Goal: Transaction & Acquisition: Subscribe to service/newsletter

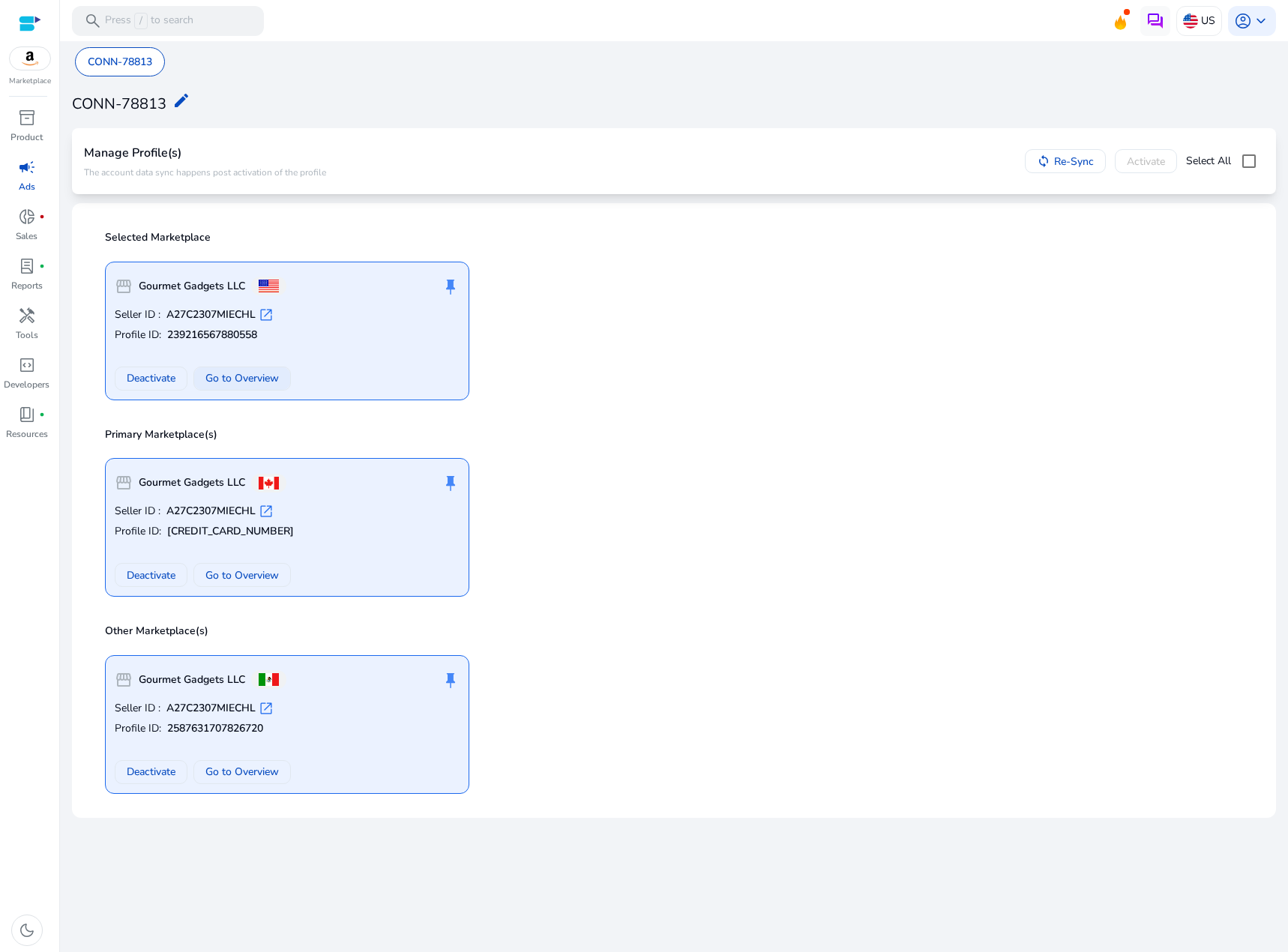
click at [211, 377] on span "Go to Overview" at bounding box center [242, 378] width 73 height 16
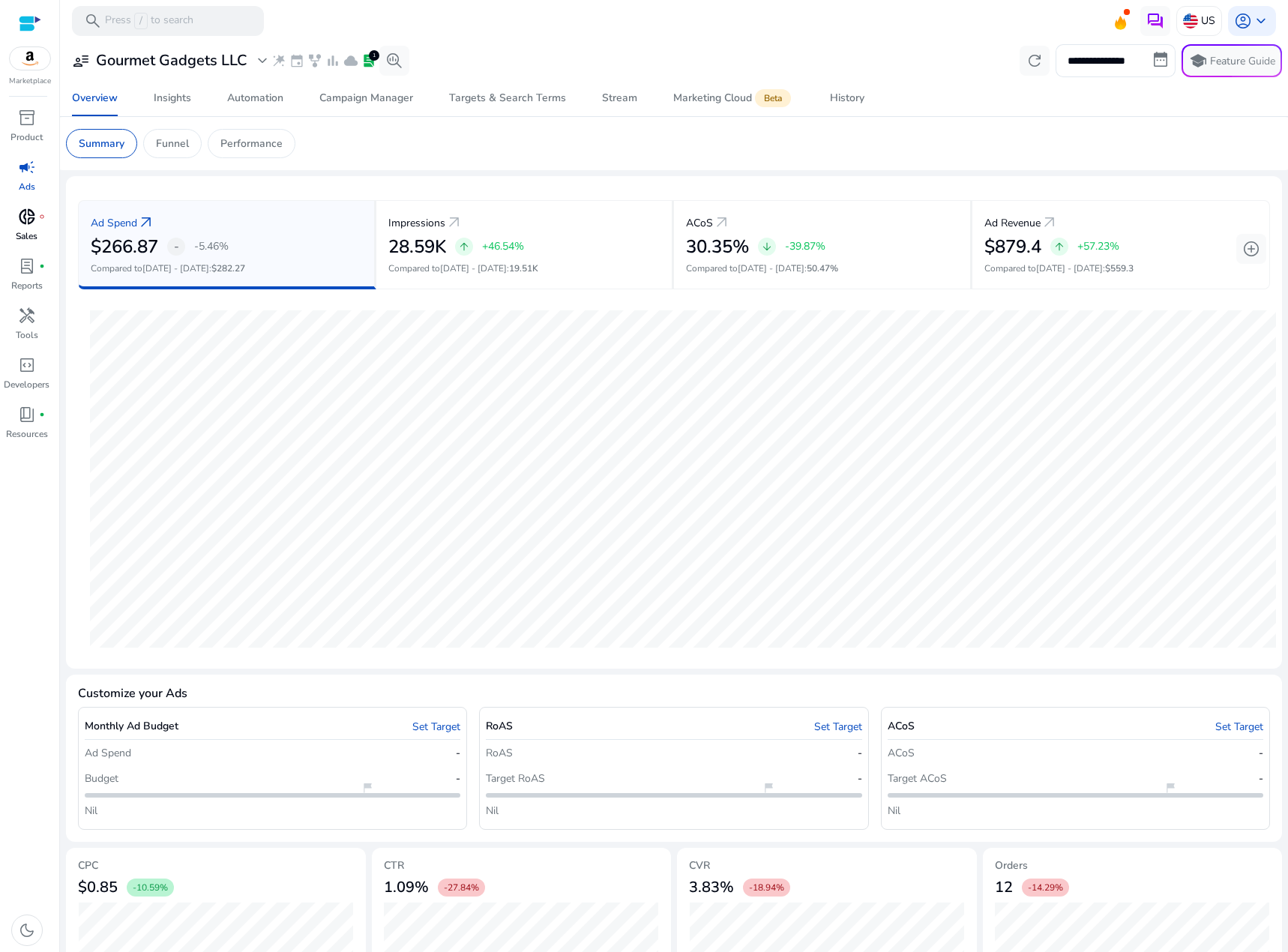
click at [40, 218] on span "fiber_manual_record" at bounding box center [41, 216] width 6 height 6
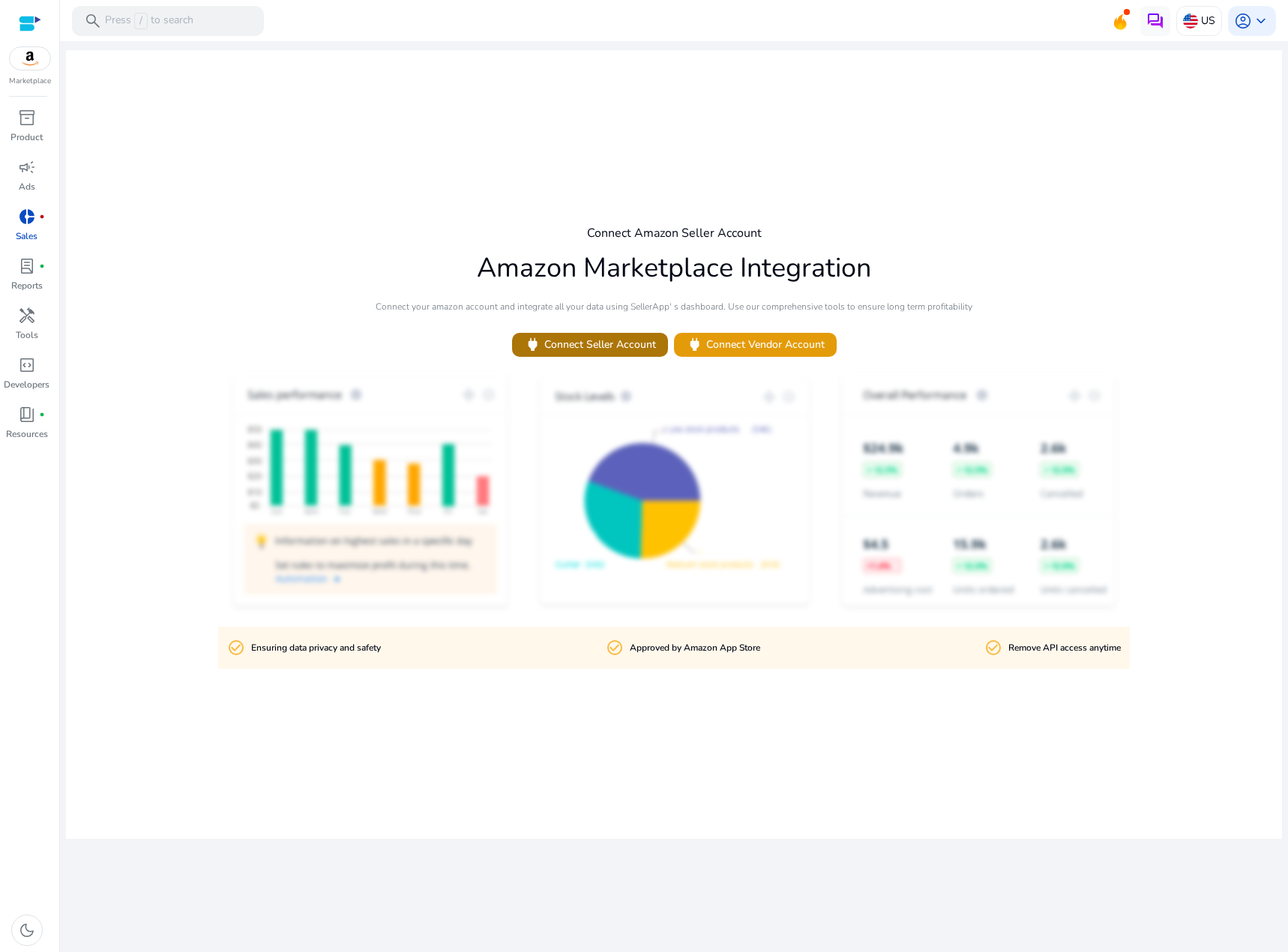
click at [579, 347] on span "power Connect Seller Account" at bounding box center [590, 344] width 132 height 17
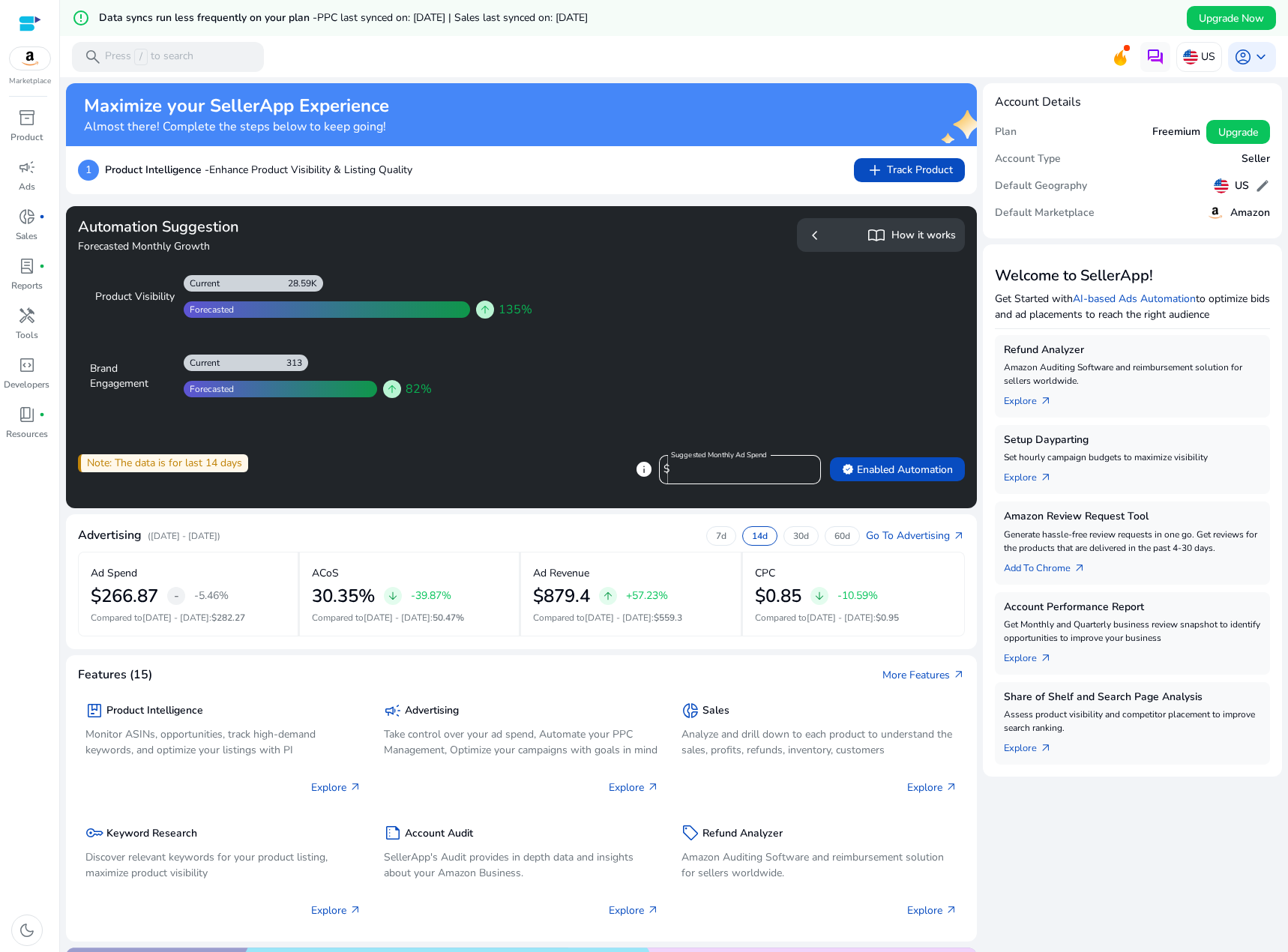
click at [882, 234] on div "import_contacts How it works" at bounding box center [911, 234] width 88 height 22
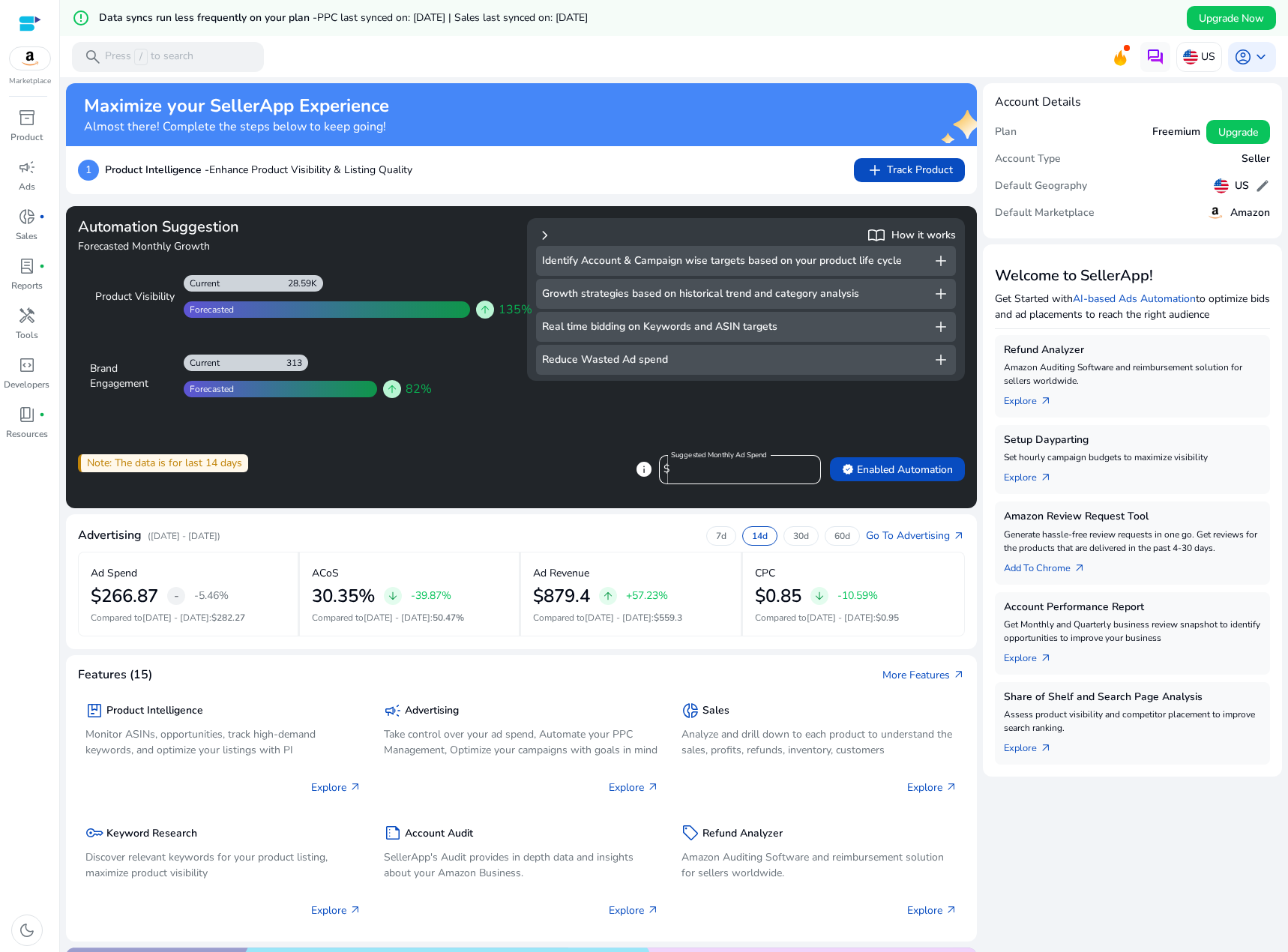
click at [936, 262] on span "add" at bounding box center [940, 260] width 18 height 18
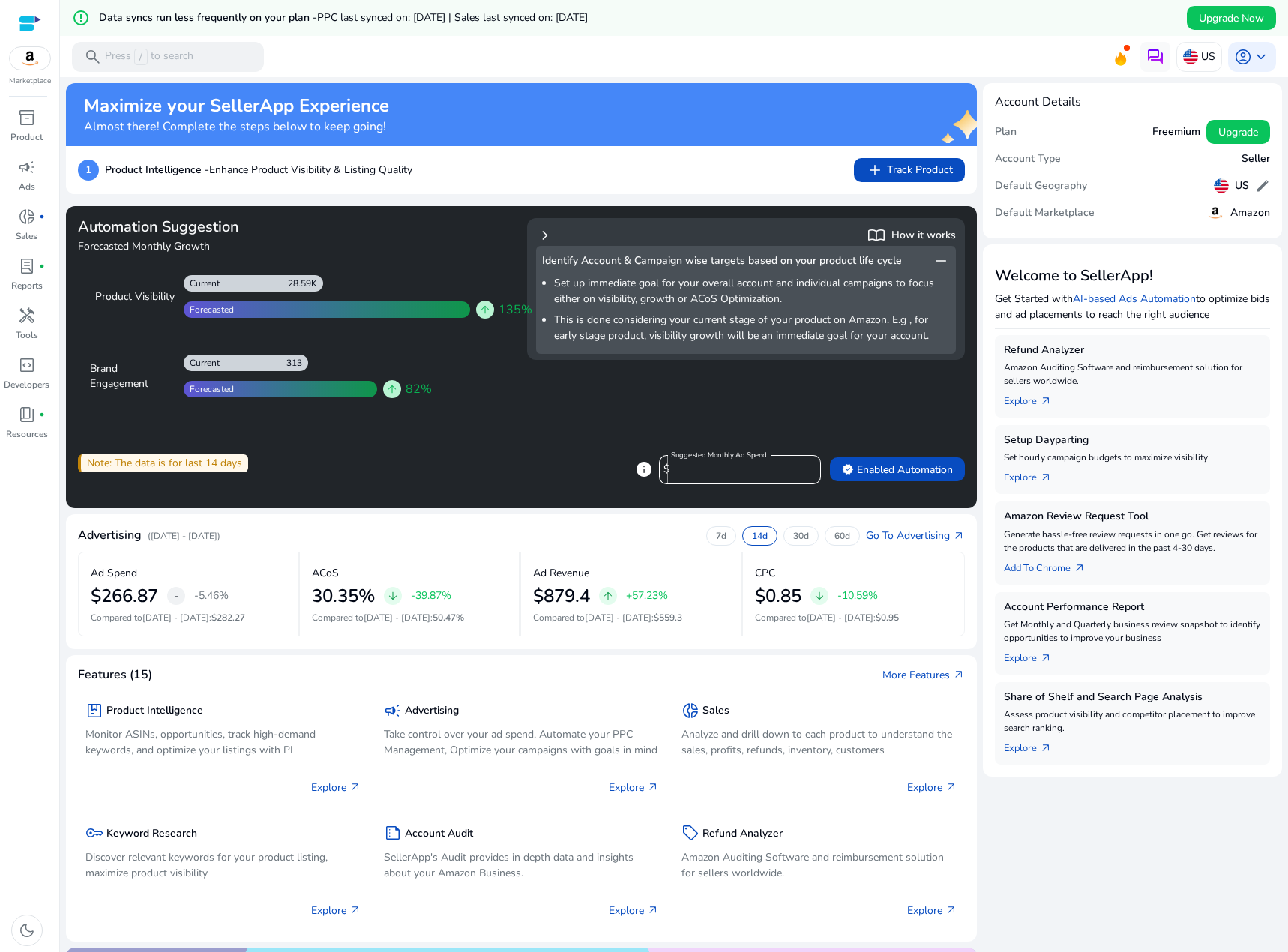
click at [936, 262] on span "remove" at bounding box center [940, 260] width 18 height 18
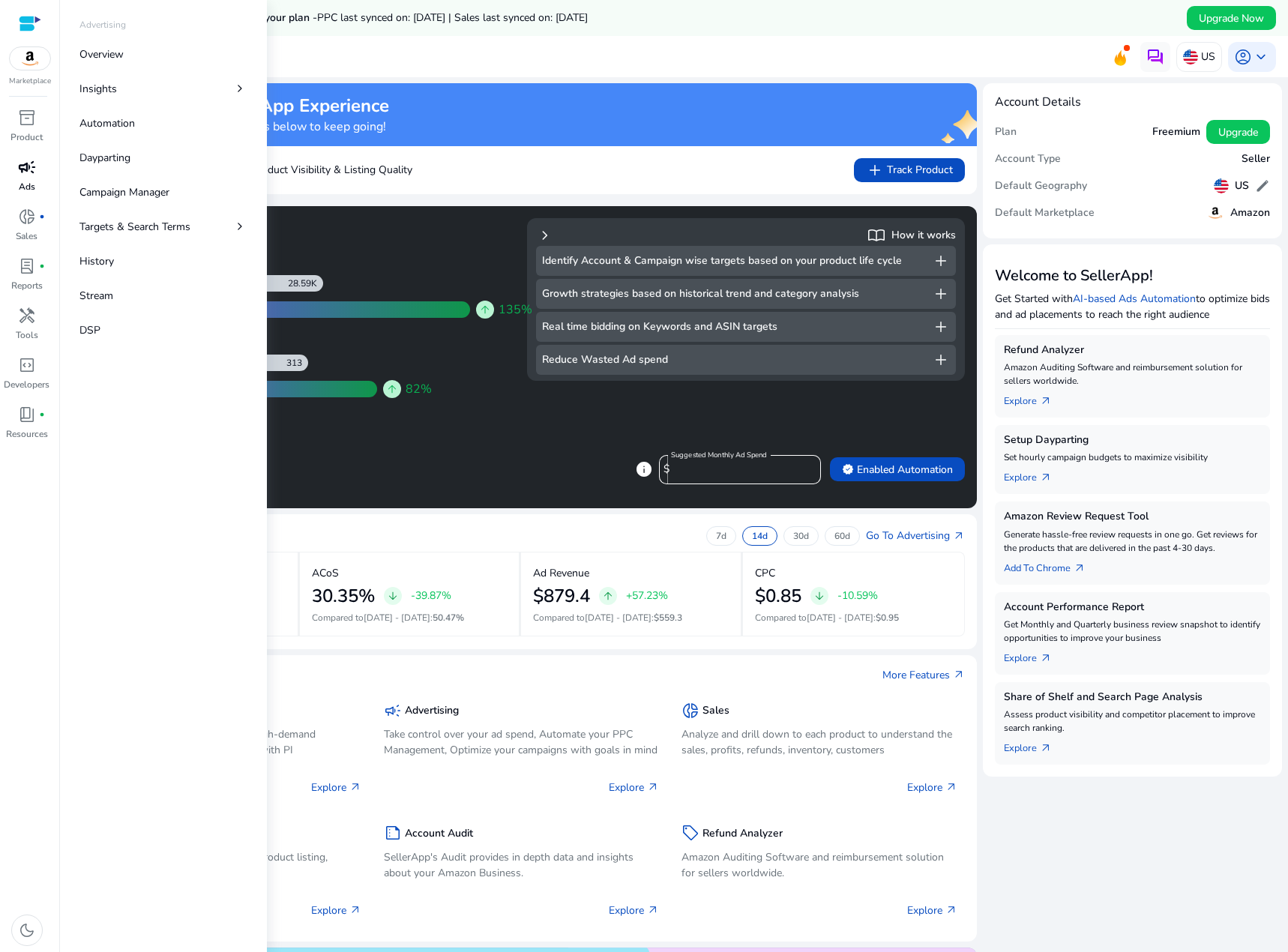
click at [28, 175] on span "campaign" at bounding box center [27, 167] width 18 height 18
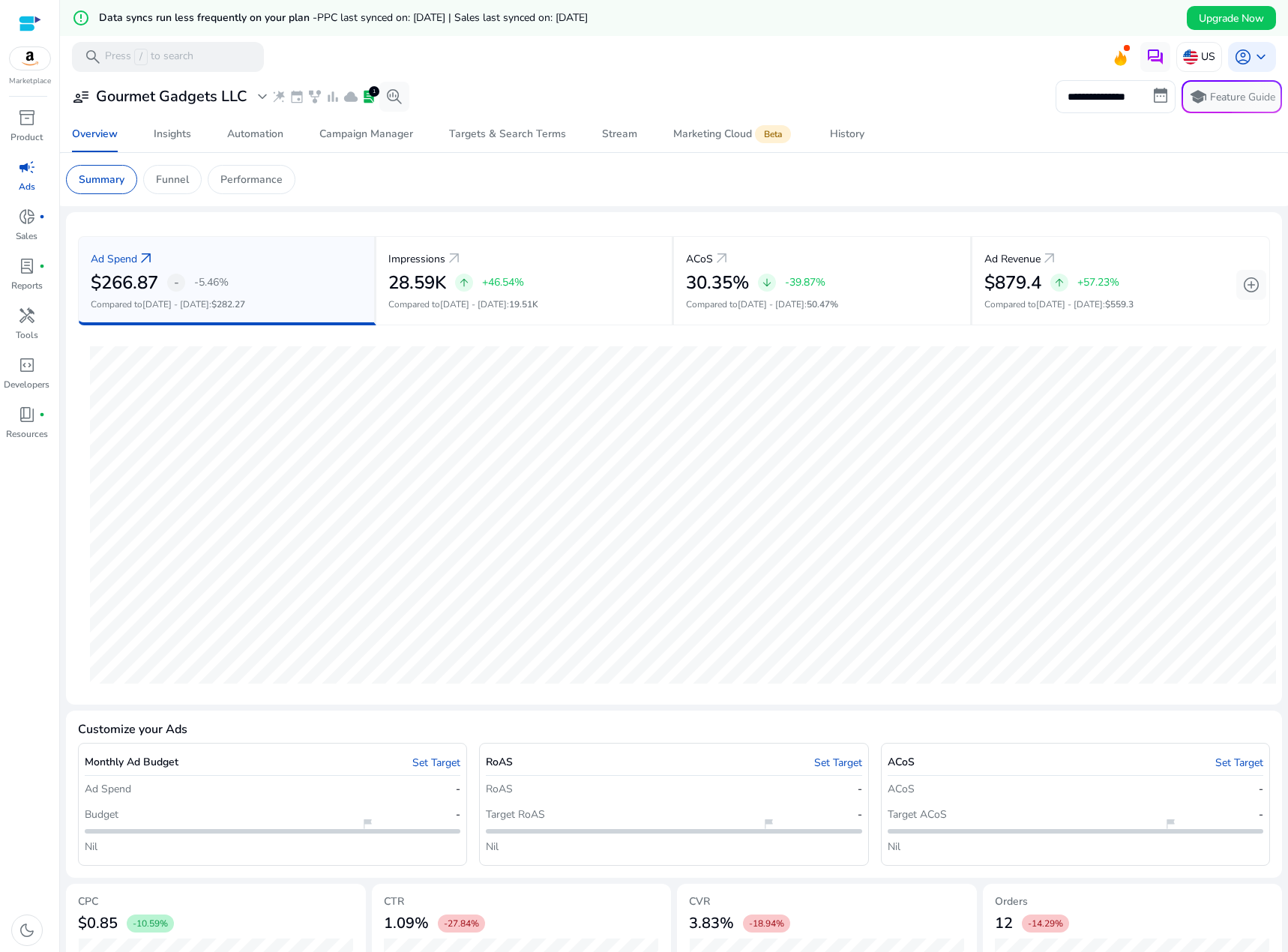
click at [26, 171] on span "campaign" at bounding box center [27, 167] width 18 height 18
click at [179, 134] on div "Insights" at bounding box center [172, 134] width 37 height 10
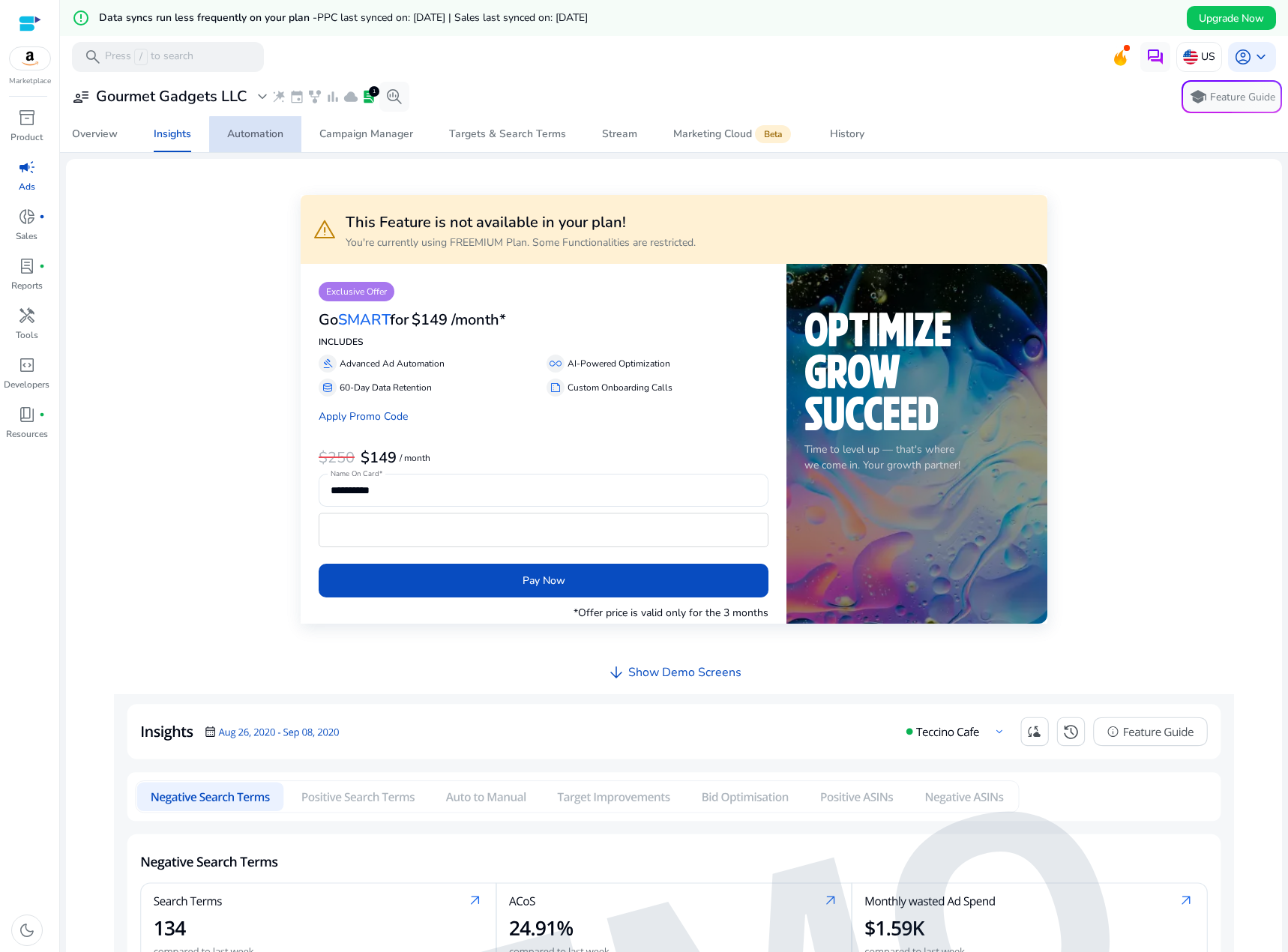
click at [260, 135] on div "Automation" at bounding box center [255, 134] width 56 height 10
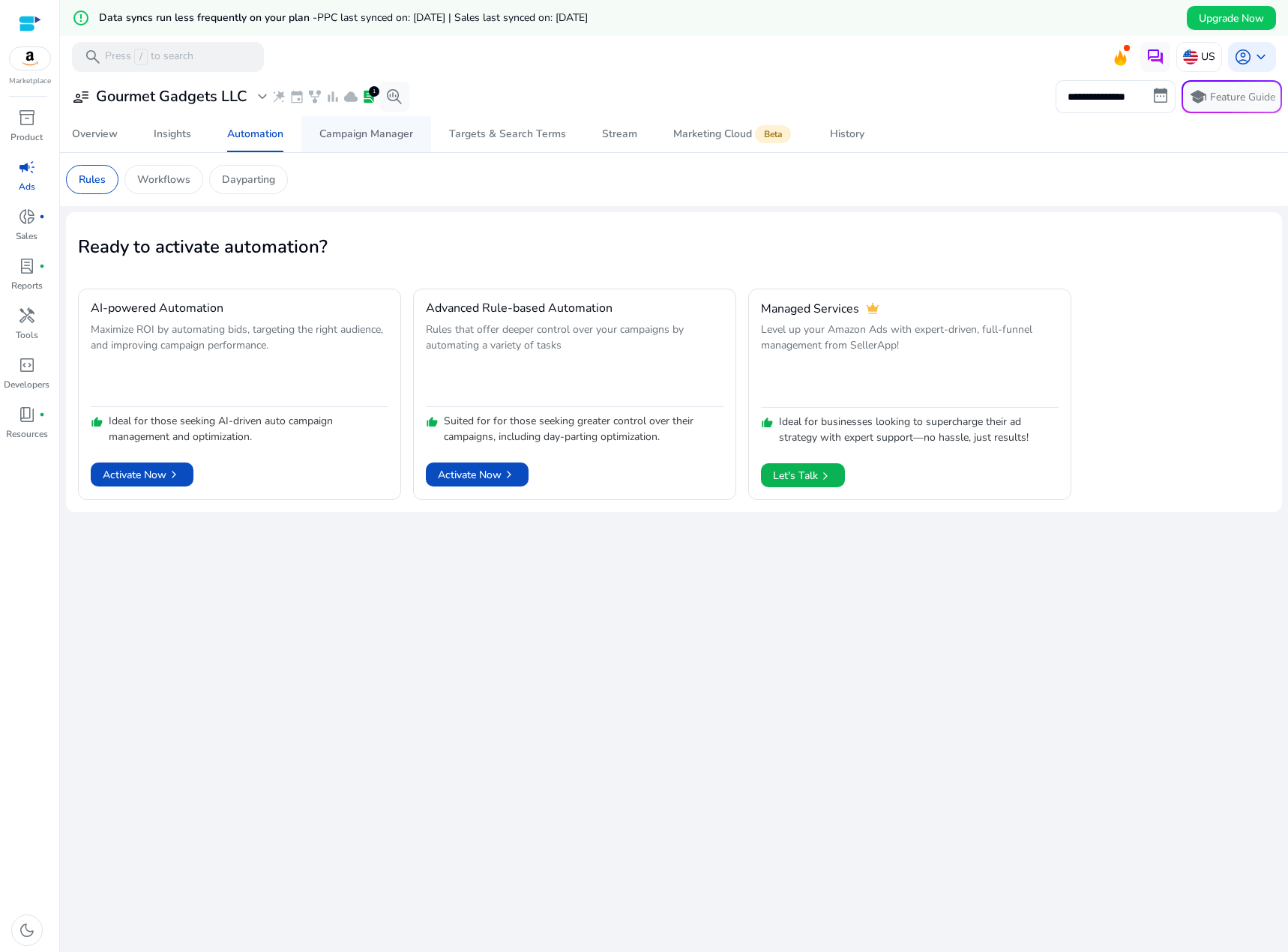
click at [356, 139] on div "Campaign Manager" at bounding box center [366, 134] width 93 height 10
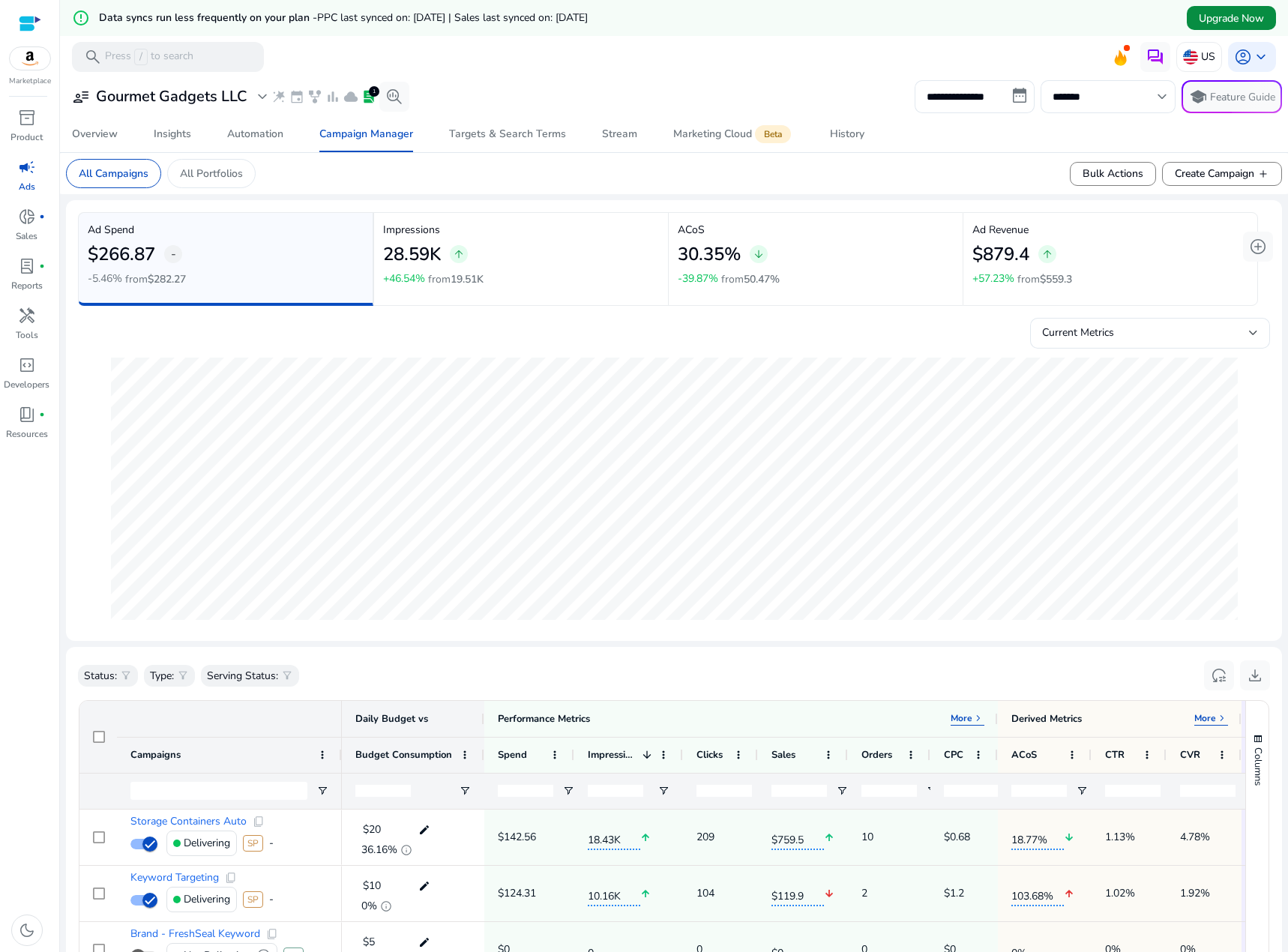
click at [1198, 19] on span "Upgrade Now" at bounding box center [1230, 18] width 65 height 16
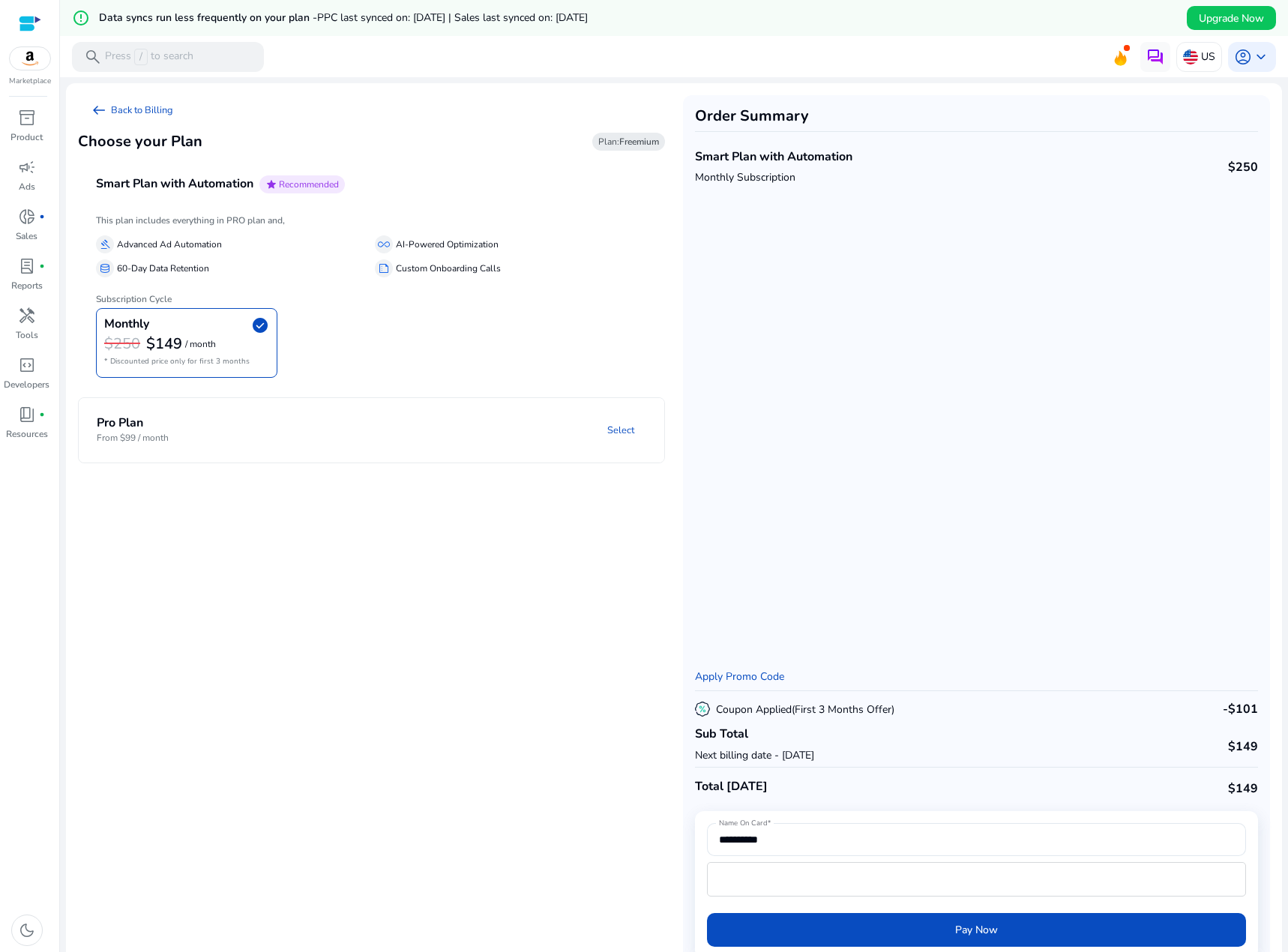
click at [414, 433] on mat-panel-description "Select" at bounding box center [475, 430] width 376 height 28
